Goal: Task Accomplishment & Management: Complete application form

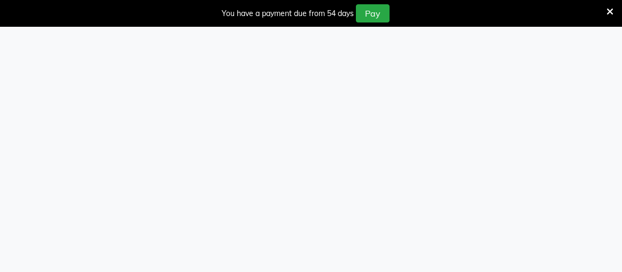
select select "service"
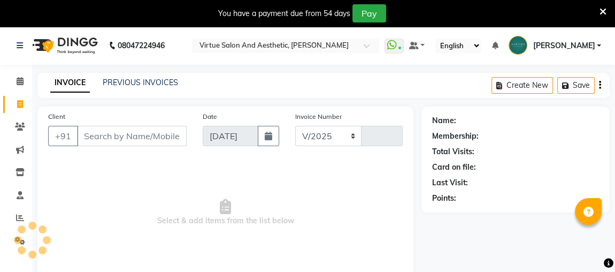
select select "4466"
type input "3367"
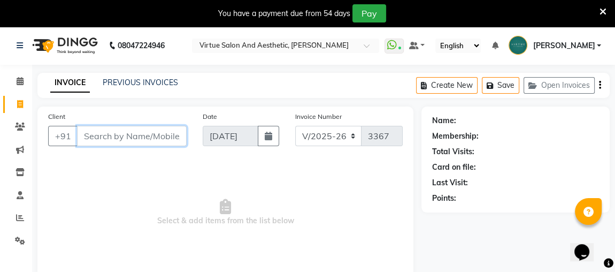
click at [83, 135] on input "Client" at bounding box center [132, 136] width 110 height 20
drag, startPoint x: 79, startPoint y: 137, endPoint x: 171, endPoint y: 145, distance: 92.8
click at [171, 145] on div "[PHONE_NUMBER] Add Client" at bounding box center [117, 136] width 138 height 20
click at [209, 144] on div "Client [PHONE_NUMBER] Add Client Date [DATE] Invoice Number V/2025 V/[PHONE_NUM…" at bounding box center [225, 133] width 371 height 44
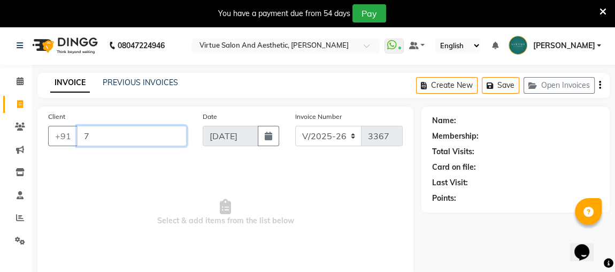
scroll to position [0, 0]
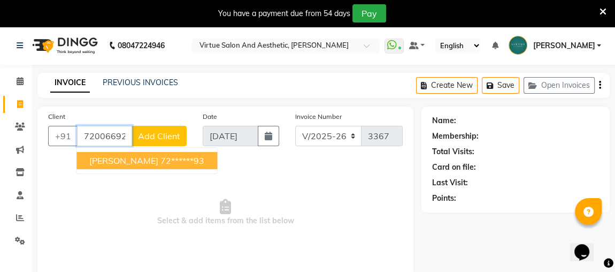
type input "7200669293"
